Goal: Information Seeking & Learning: Learn about a topic

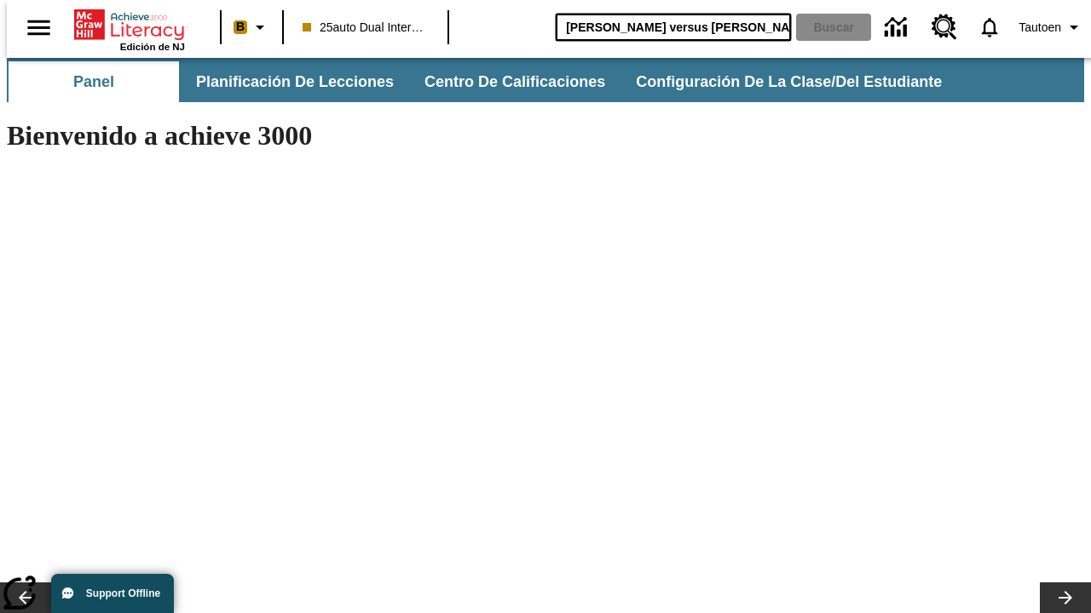
type input "Miguel Ángel versus Leonardo"
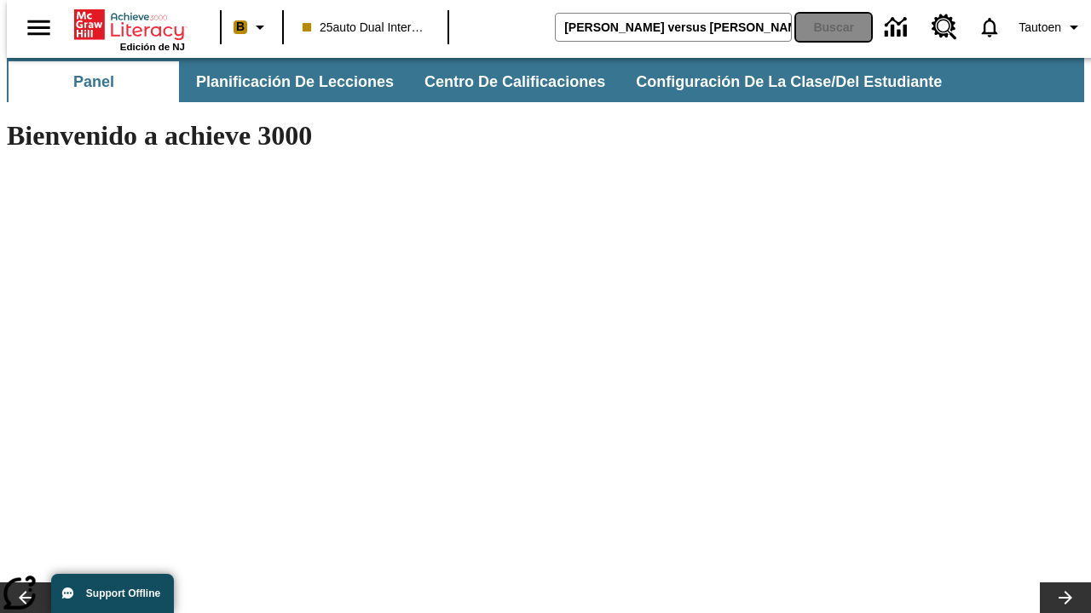
click at [822, 27] on button "Buscar" at bounding box center [833, 27] width 75 height 27
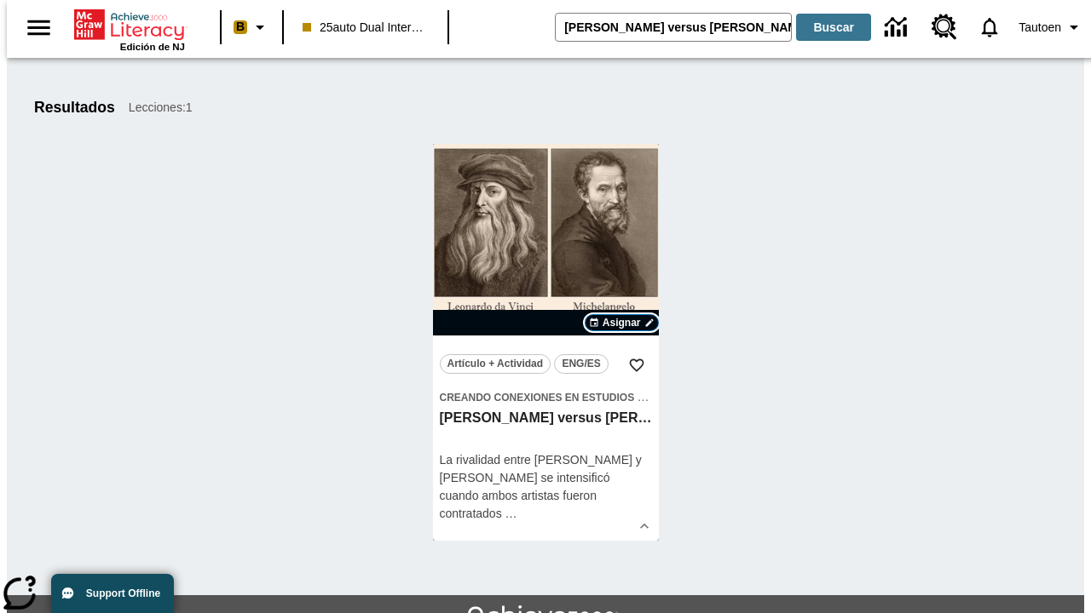
click at [621, 323] on span "Asignar" at bounding box center [621, 322] width 38 height 15
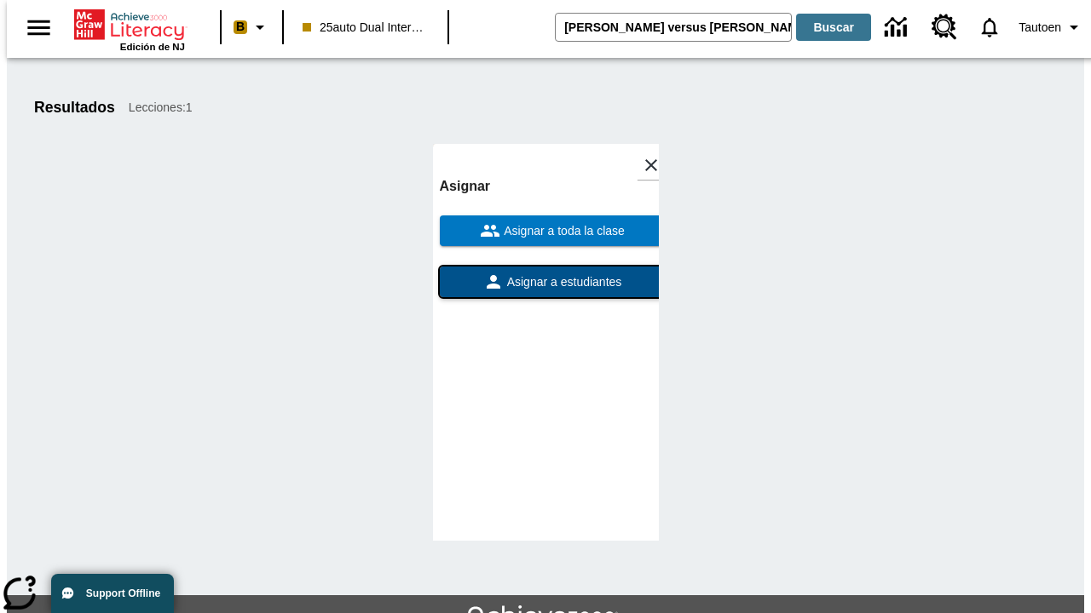
click at [545, 274] on span "Asignar a estudiantes" at bounding box center [563, 283] width 118 height 18
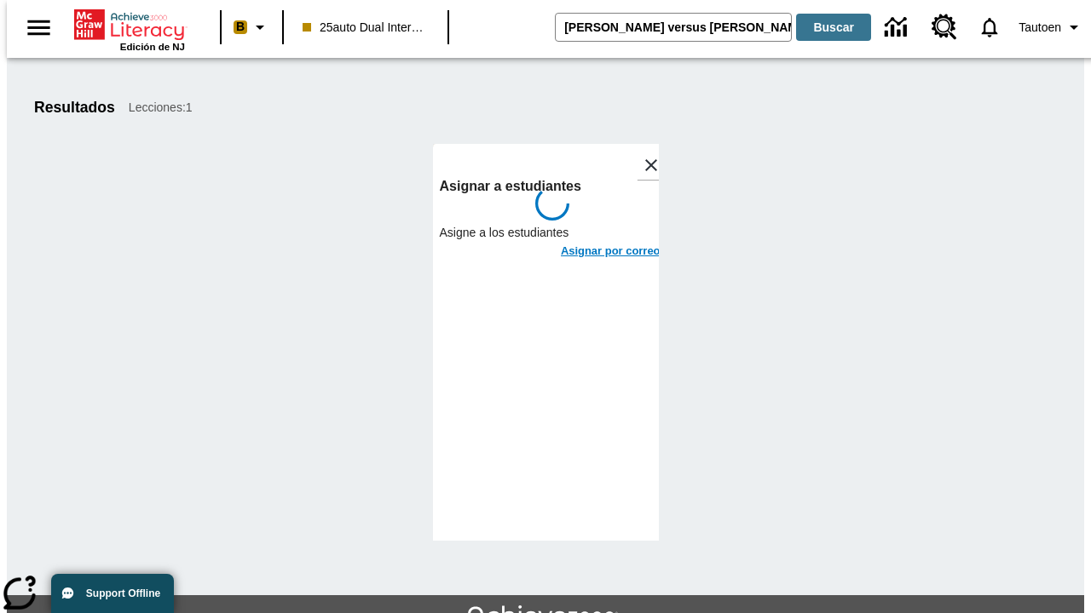
scroll to position [93, 0]
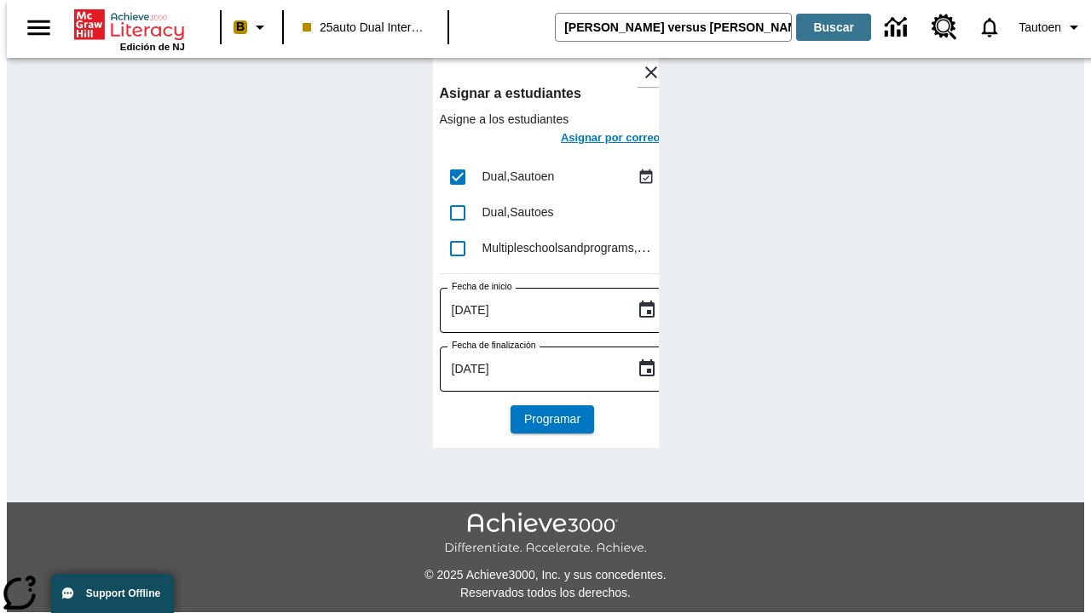
click at [595, 140] on h6 "Asignar por correo" at bounding box center [611, 139] width 100 height 20
